Goal: Task Accomplishment & Management: Manage account settings

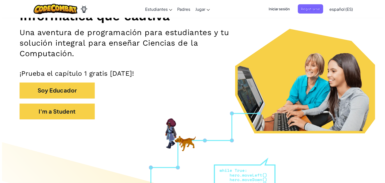
scroll to position [74, 0]
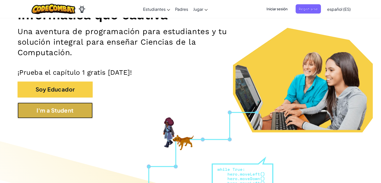
click at [76, 105] on button "I'm a Student" at bounding box center [55, 111] width 75 height 16
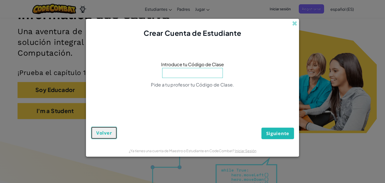
click at [95, 136] on button "Volver" at bounding box center [104, 133] width 26 height 13
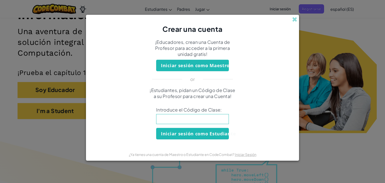
click at [294, 23] on div "Crear una cuenta" at bounding box center [192, 24] width 213 height 19
click at [294, 17] on span at bounding box center [294, 19] width 5 height 5
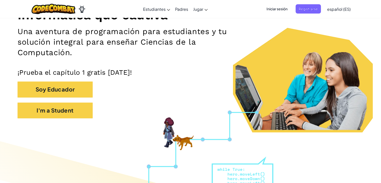
click at [275, 9] on span "Iniciar sesión" at bounding box center [277, 8] width 27 height 9
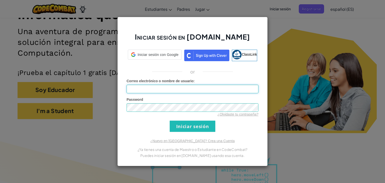
type input "FresoT"
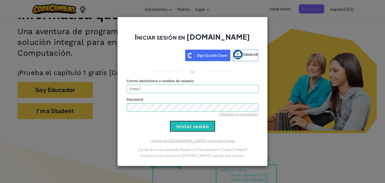
click at [189, 128] on input "Iniciar sesión" at bounding box center [193, 126] width 46 height 11
